Goal: Task Accomplishment & Management: Use online tool/utility

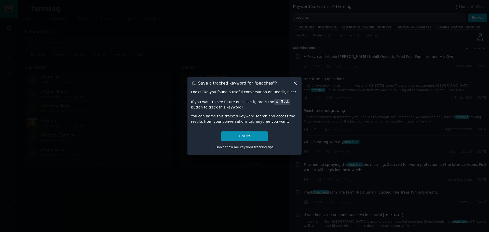
scroll to position [444, 0]
click at [294, 82] on icon at bounding box center [295, 82] width 5 height 5
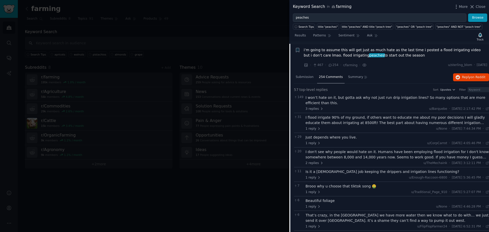
click at [65, 23] on div at bounding box center [244, 116] width 489 height 232
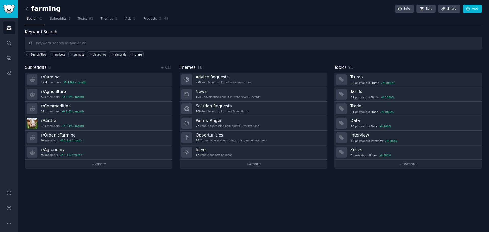
click at [29, 17] on span "Search" at bounding box center [32, 19] width 11 height 5
click at [28, 11] on icon at bounding box center [26, 8] width 5 height 5
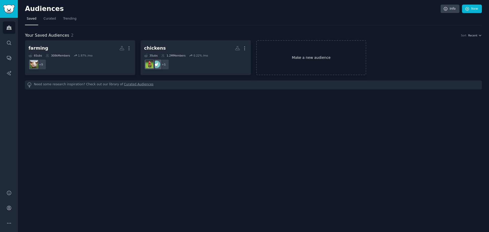
click at [305, 60] on link "Make a new audience" at bounding box center [311, 57] width 110 height 35
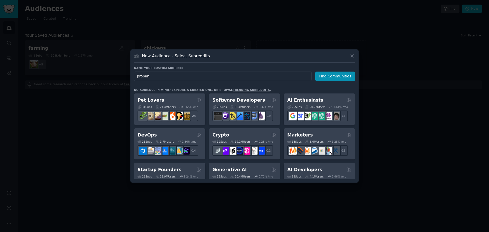
type input "propane"
click button "Find Communities" at bounding box center [335, 76] width 40 height 9
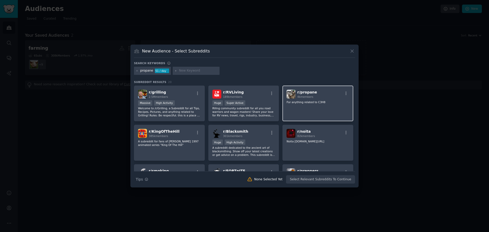
click at [311, 108] on div "r/ propane 4k members For anything related to C3H8" at bounding box center [317, 104] width 71 height 36
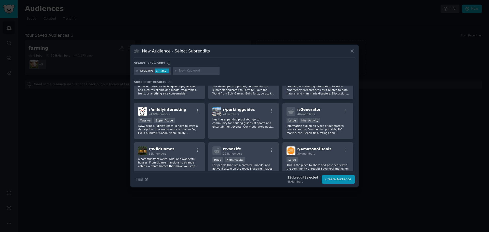
scroll to position [25, 0]
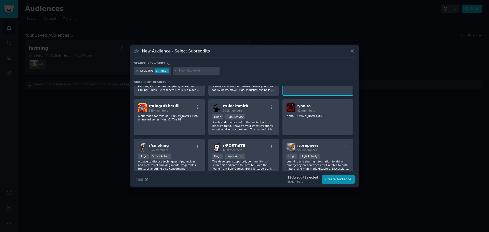
click at [186, 68] on input "text" at bounding box center [198, 70] width 39 height 5
type input "gas"
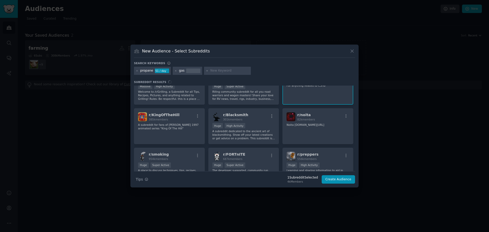
scroll to position [25, 0]
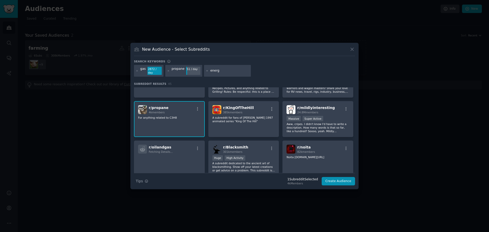
type input "energy"
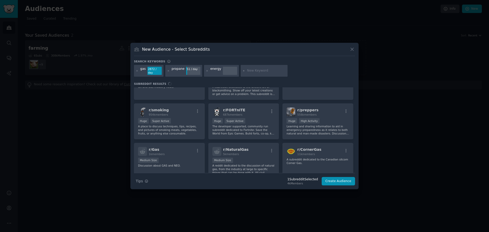
scroll to position [51, 0]
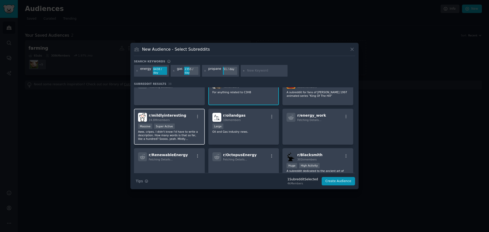
click at [184, 134] on p "Aww, cripes. I didn't know I'd have to write a description. How many words is t…" at bounding box center [169, 135] width 63 height 11
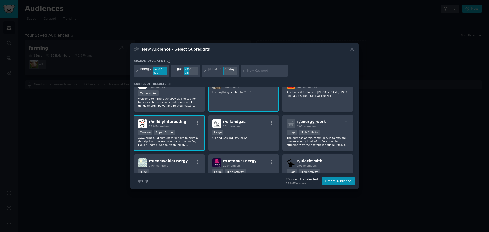
click at [184, 134] on div "Massive Super Active" at bounding box center [169, 133] width 63 height 6
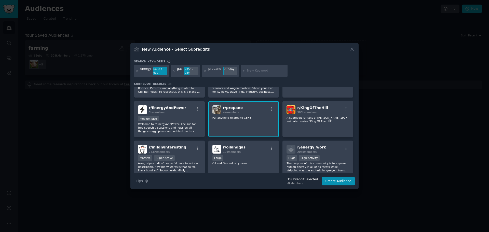
click at [175, 111] on div "5k members" at bounding box center [167, 113] width 37 height 4
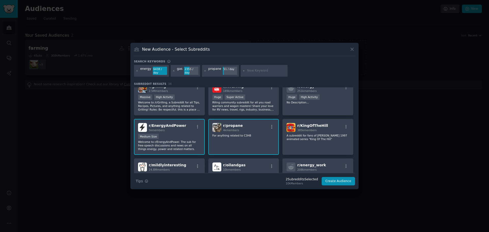
scroll to position [0, 0]
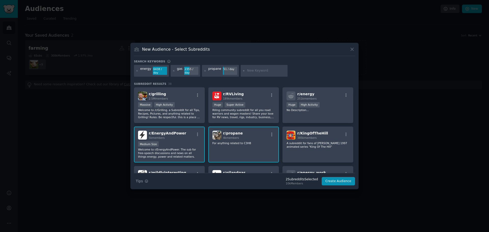
click at [255, 143] on p "For anything related to C3H8" at bounding box center [243, 143] width 63 height 4
click at [327, 105] on div "Huge High Activity" at bounding box center [317, 105] width 63 height 6
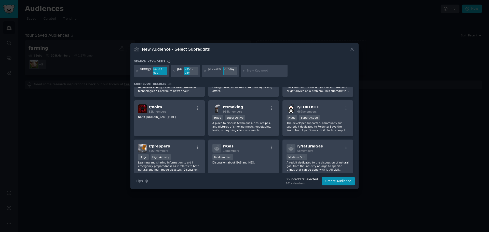
scroll to position [153, 0]
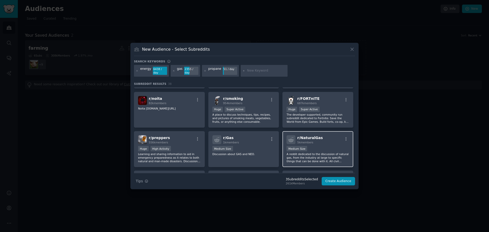
click at [327, 139] on div "r/ NaturalGas 5k members" at bounding box center [317, 139] width 63 height 9
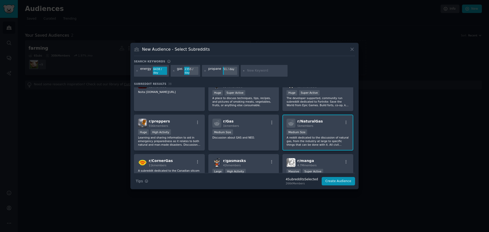
scroll to position [178, 0]
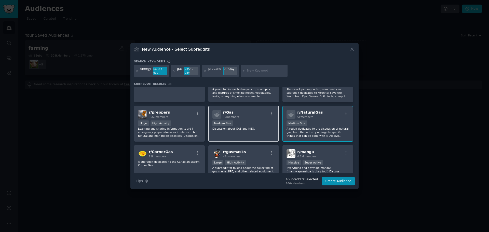
click at [240, 117] on div "r/ Gas 1k members Medium Size Discussion about GAS and NEO." at bounding box center [243, 124] width 71 height 36
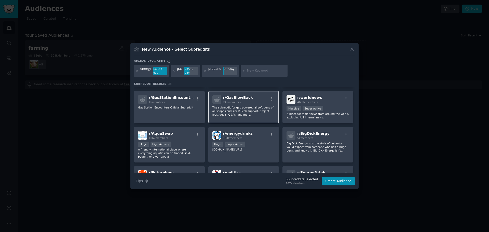
scroll to position [280, 0]
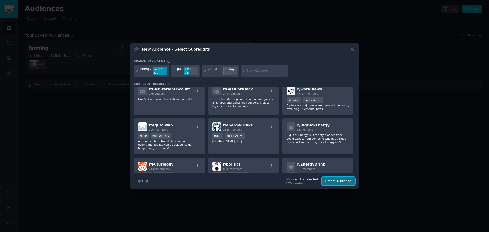
click at [337, 179] on button "Create Audience" at bounding box center [339, 181] width 34 height 9
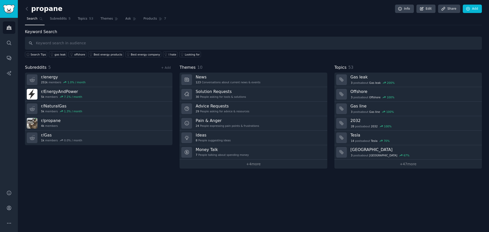
click at [128, 192] on div "propane Info Edit Share Add Search Subreddits 5 Topics 53 Themes Ask Products 7…" at bounding box center [253, 116] width 471 height 232
